Goal: Check status: Check status

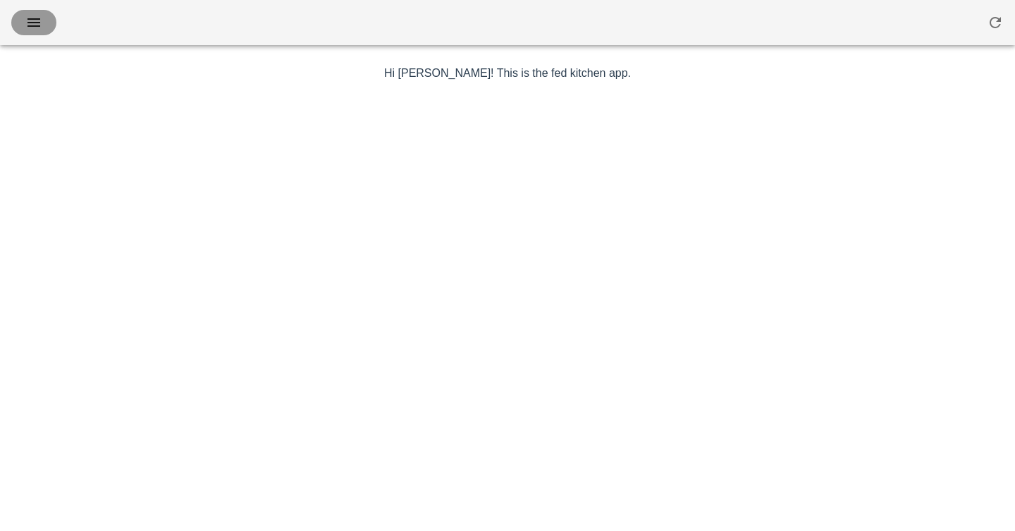
click at [42, 29] on icon "button" at bounding box center [33, 22] width 17 height 17
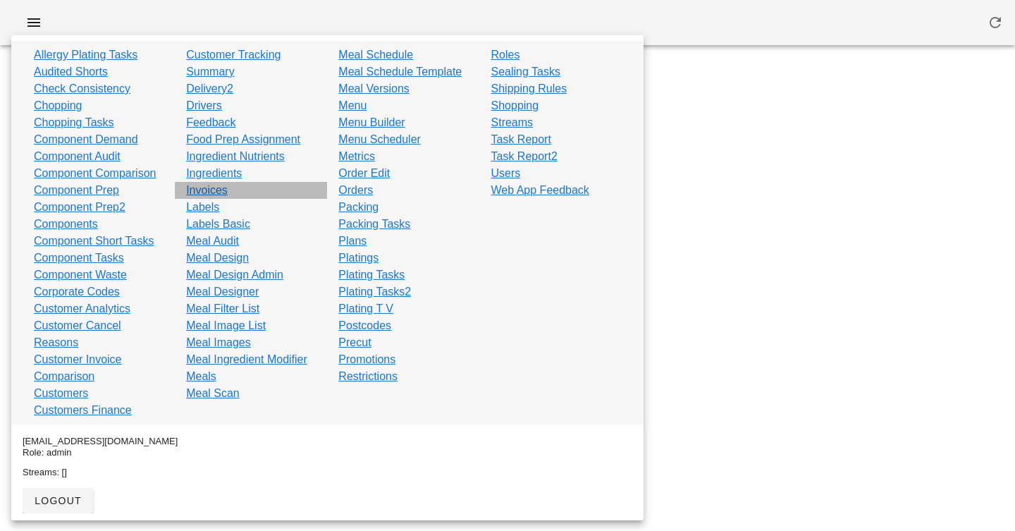
click at [209, 191] on link "Invoices" at bounding box center [207, 190] width 42 height 17
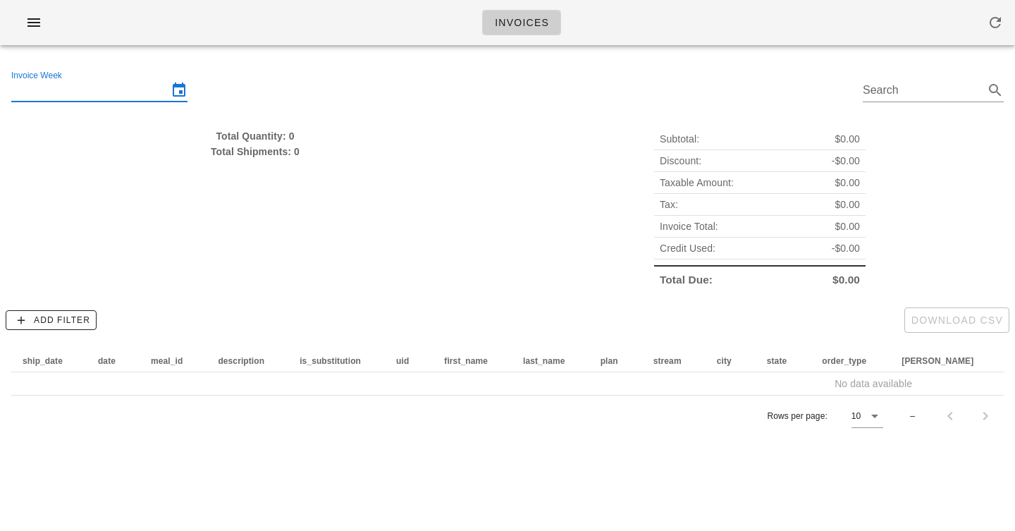
click at [94, 87] on input "Invoice Week" at bounding box center [89, 90] width 157 height 23
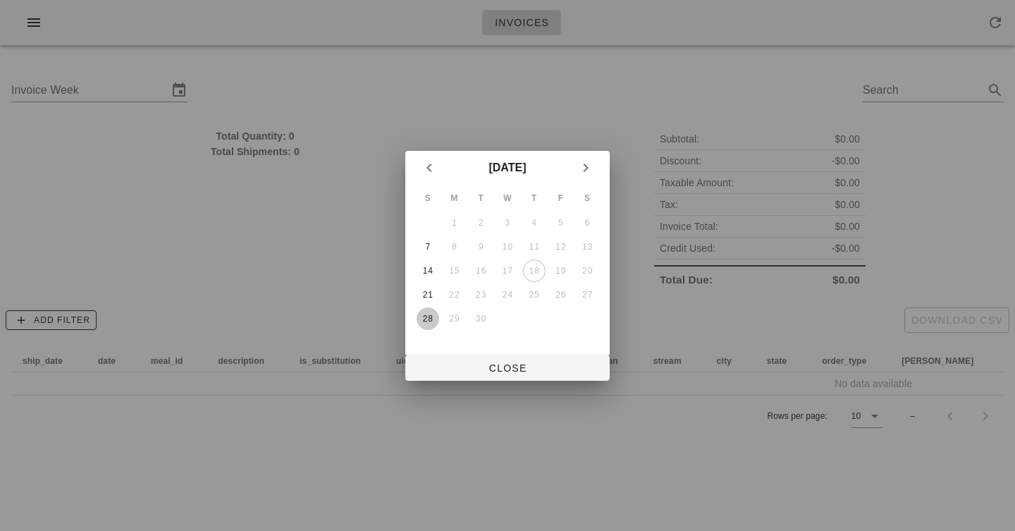
click at [422, 318] on div "28" at bounding box center [428, 319] width 23 height 10
click at [472, 366] on span "Close" at bounding box center [508, 367] width 182 height 11
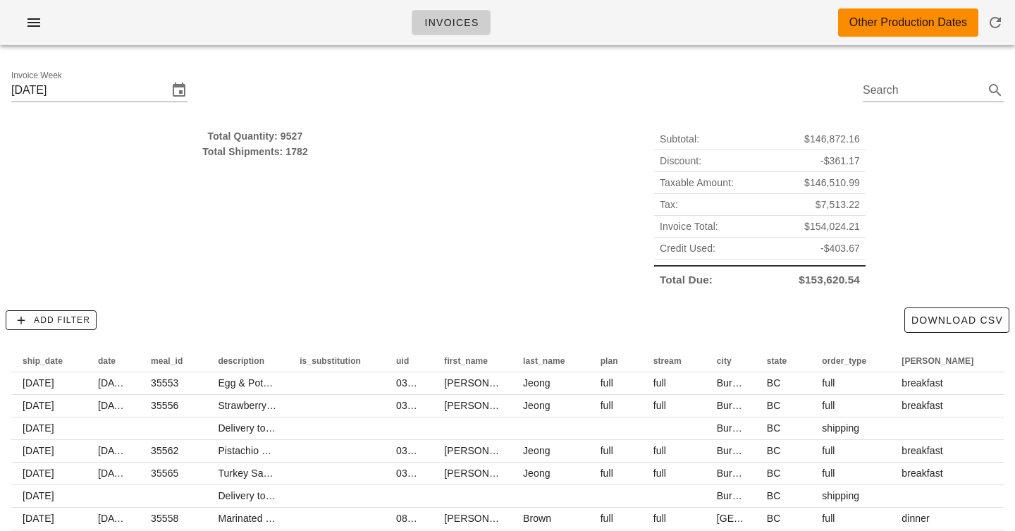
type input "[DATE]"
